Goal: Contribute content

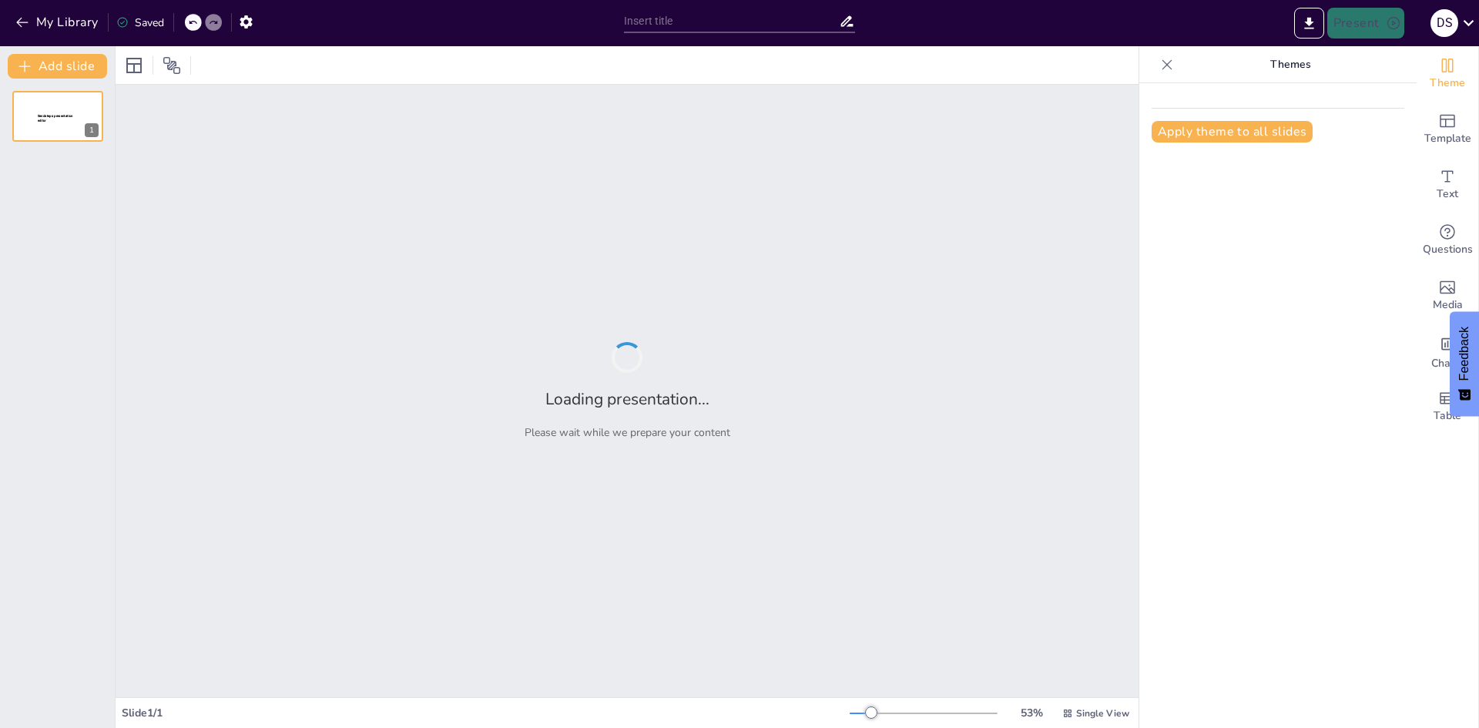
type input "Explorando los Planetas del Sistema Solar"
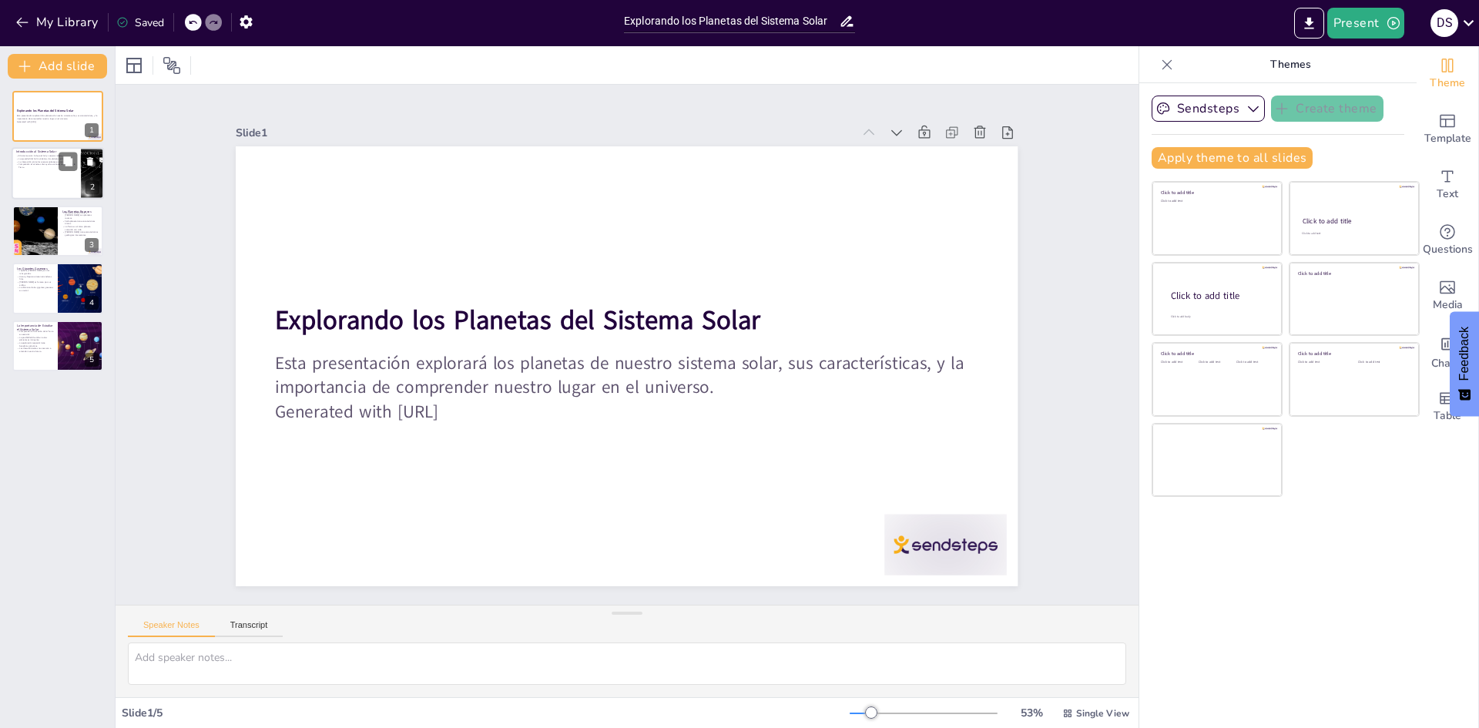
click at [35, 161] on p "La interacción entre los cuerpos celestes es crucial." at bounding box center [46, 162] width 60 height 3
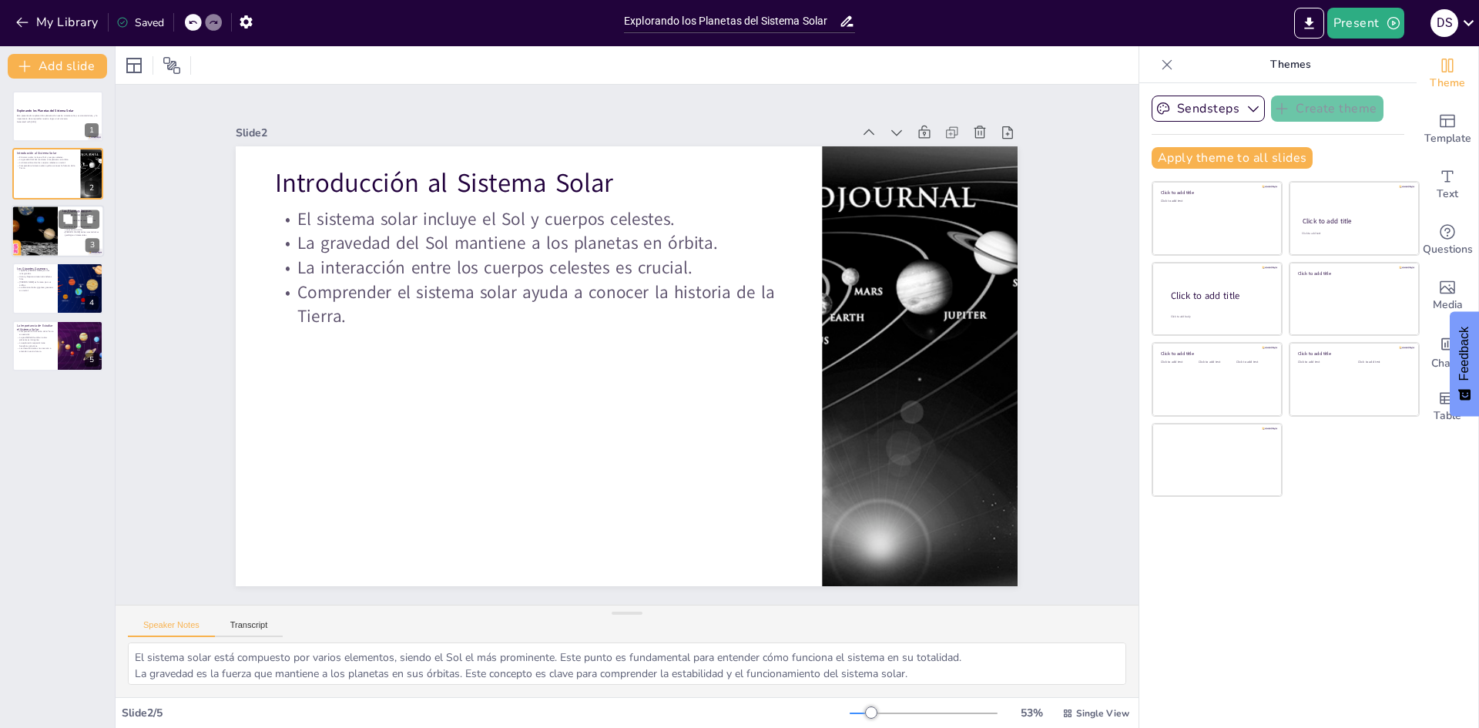
click at [47, 240] on div at bounding box center [34, 231] width 92 height 52
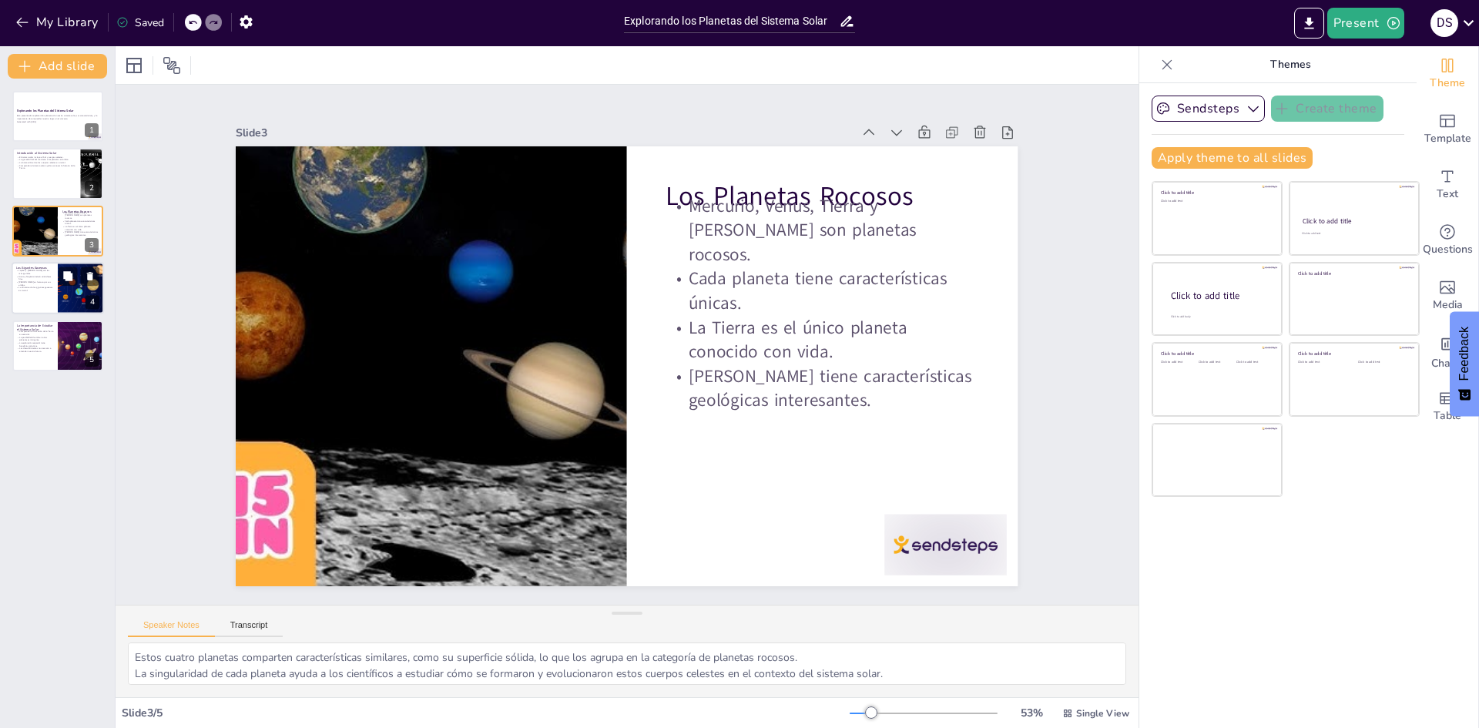
click at [49, 269] on p "Los Gigantes Gaseosos" at bounding box center [34, 268] width 37 height 5
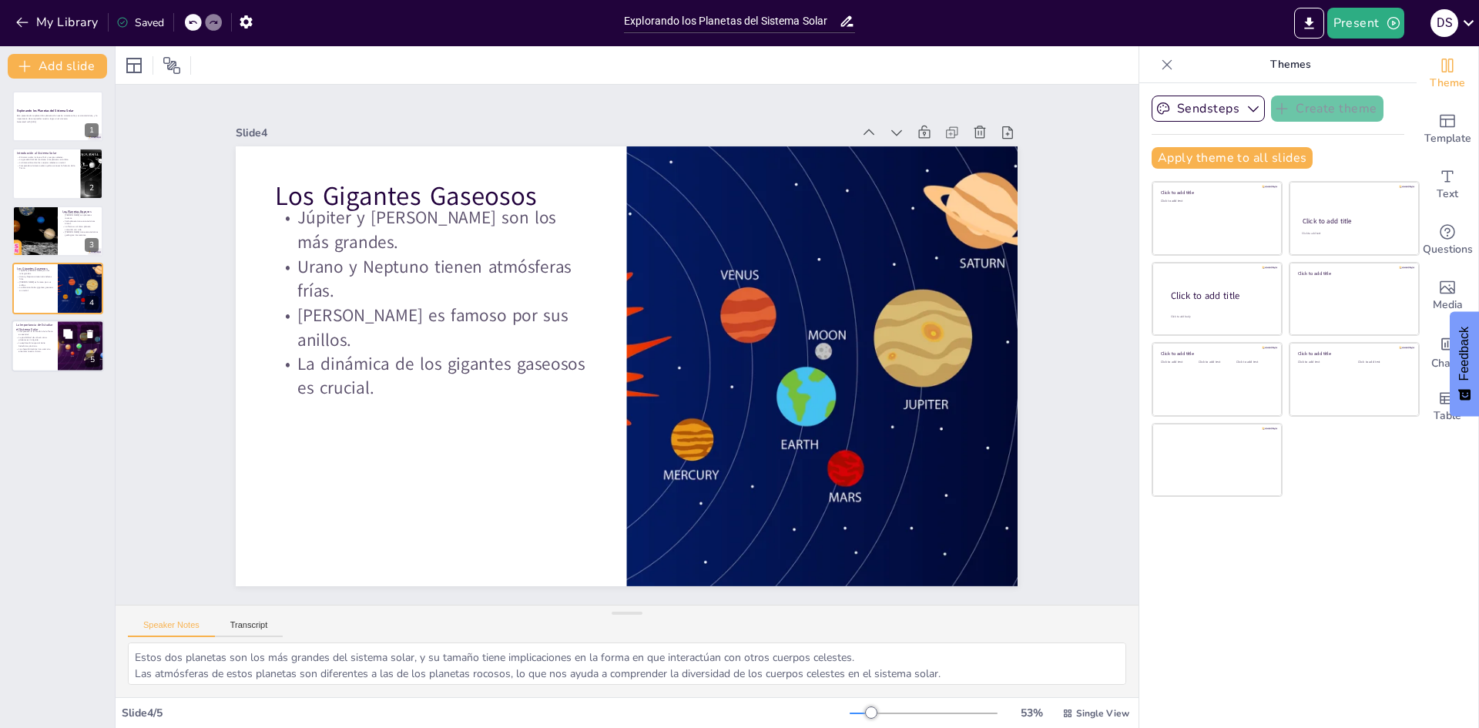
click at [45, 321] on div at bounding box center [58, 346] width 92 height 52
type textarea "Conocer los orígenes de nuestro planeta es vital para entender nuestra historia…"
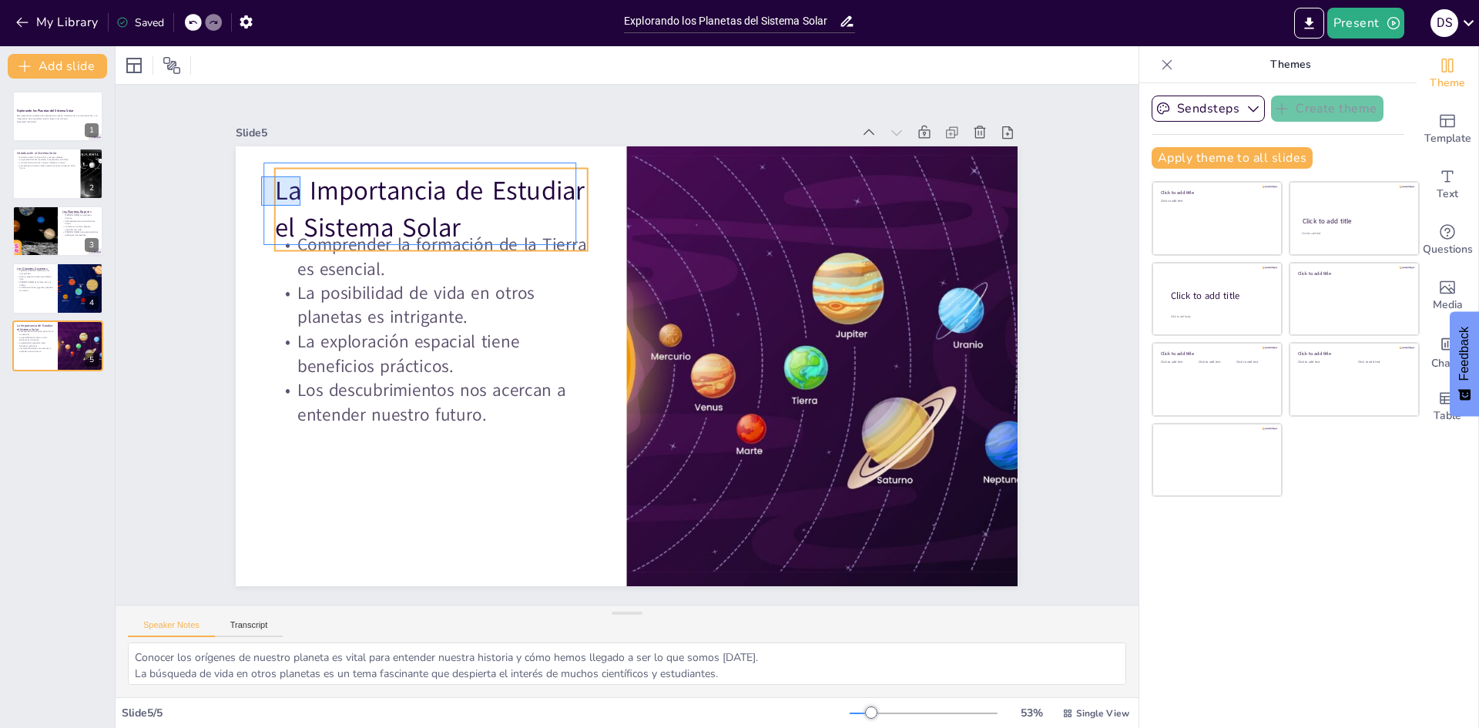
drag, startPoint x: 261, startPoint y: 176, endPoint x: 300, endPoint y: 206, distance: 49.0
click at [387, 206] on div "La Importancia de Estudiar el Sistema Solar Comprender la formación de la Tierr…" at bounding box center [725, 173] width 677 height 390
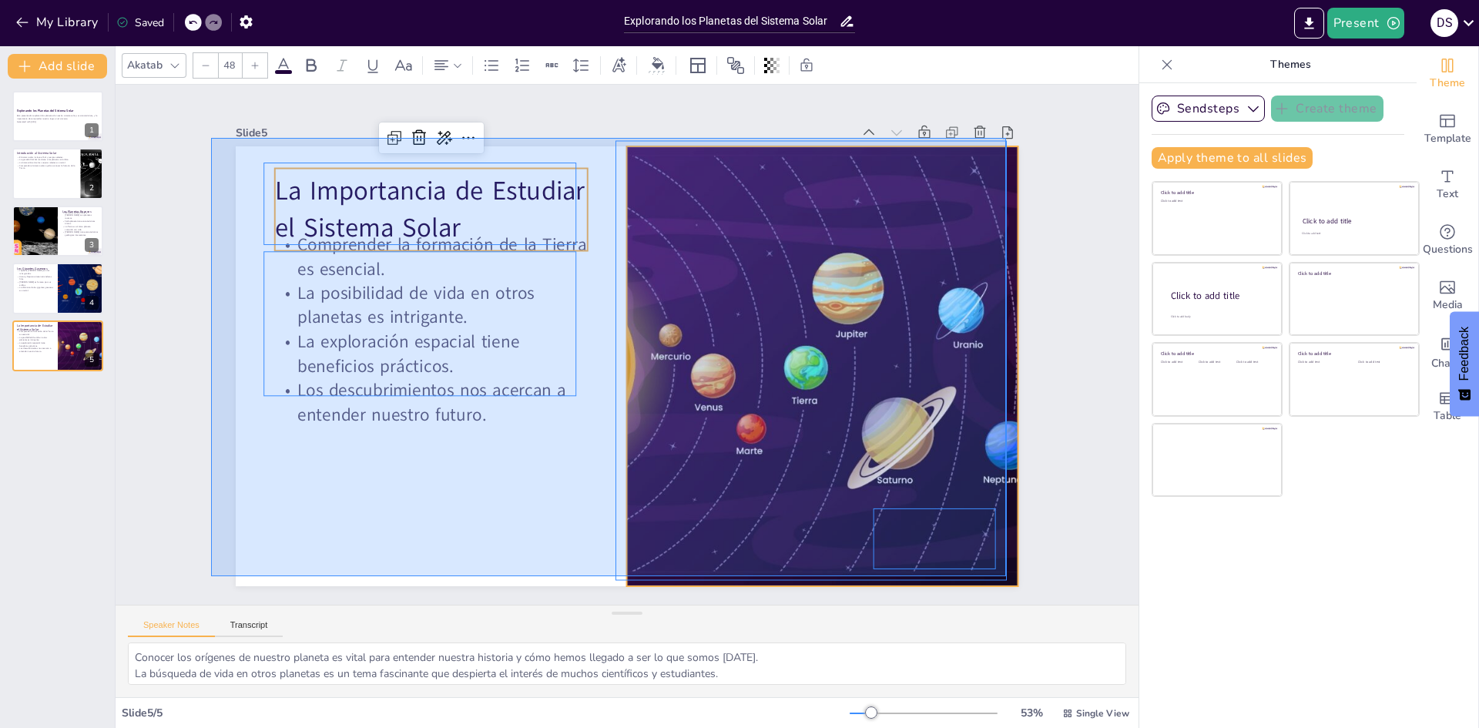
drag, startPoint x: 211, startPoint y: 138, endPoint x: 1006, endPoint y: 576, distance: 907.5
click at [990, 576] on div "Slide 1 Explorando los Planetas del Sistema Solar Esta presentación explorará l…" at bounding box center [626, 345] width 727 height 975
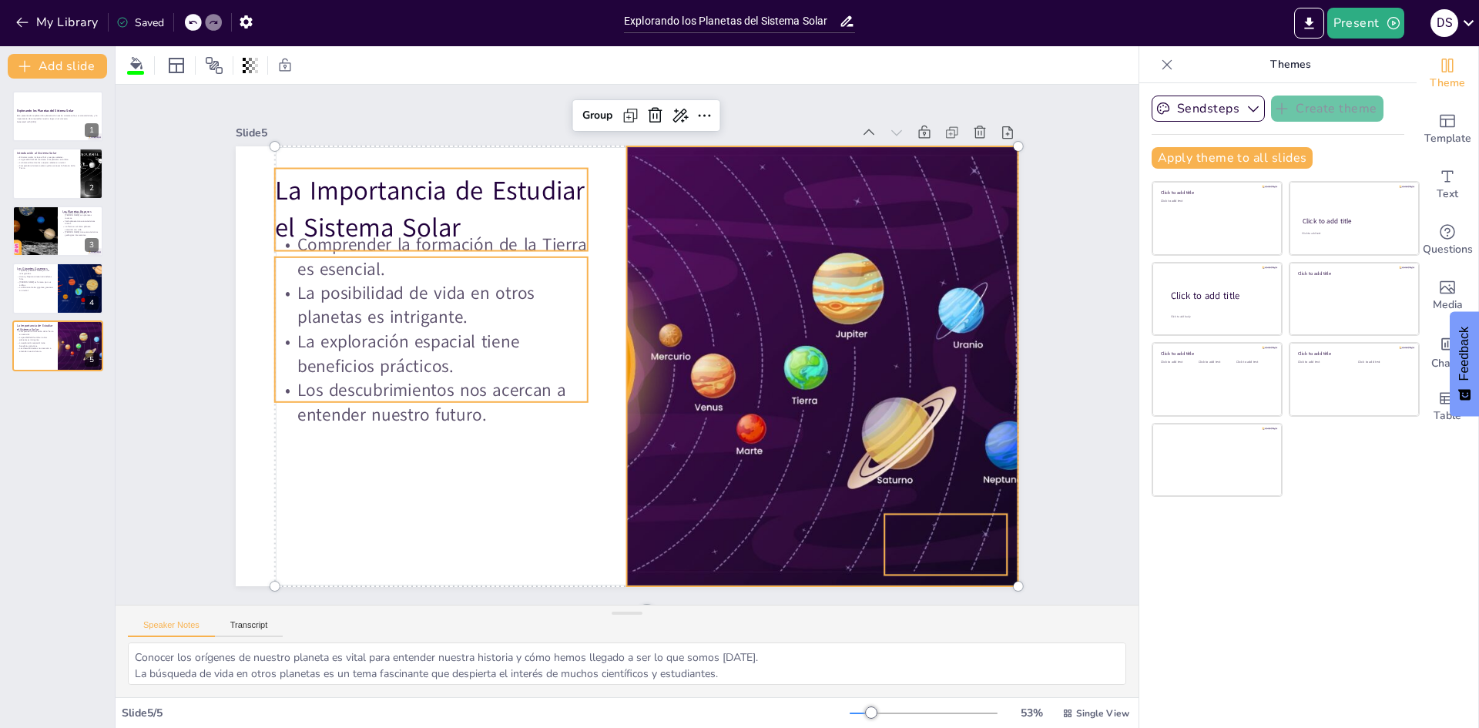
drag, startPoint x: 220, startPoint y: 144, endPoint x: 544, endPoint y: 322, distance: 369.1
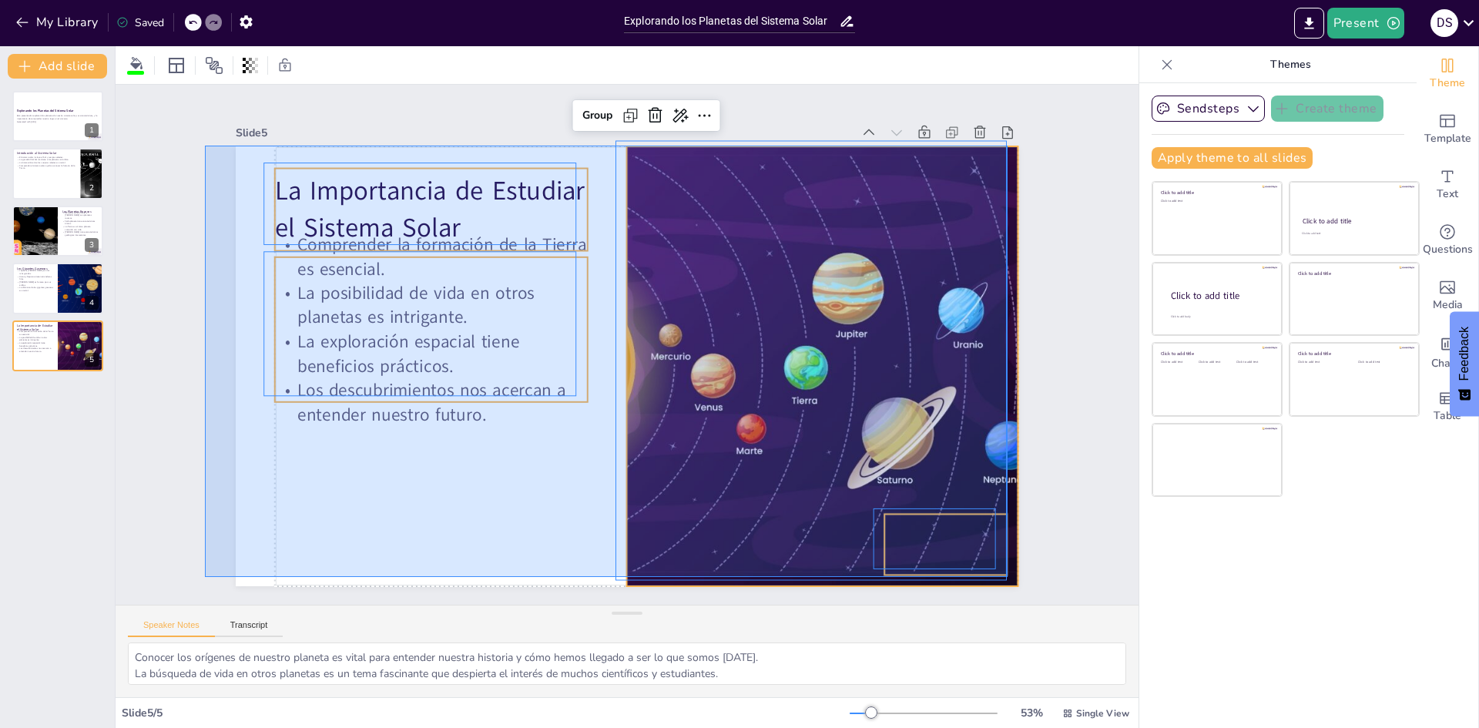
drag, startPoint x: 205, startPoint y: 146, endPoint x: 1007, endPoint y: 577, distance: 910.9
click at [1007, 577] on div "Slide 1 Explorando los Planetas del Sistema Solar Esta presentación explorará l…" at bounding box center [626, 344] width 975 height 727
